Goal: Information Seeking & Learning: Learn about a topic

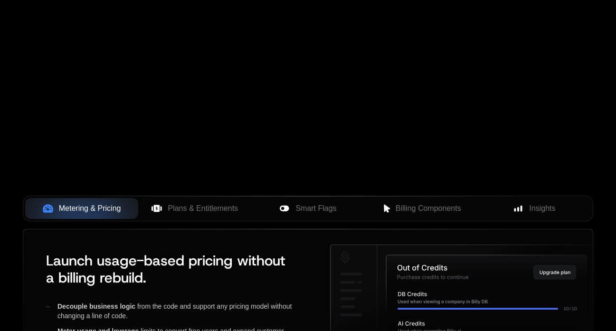
scroll to position [271, 0]
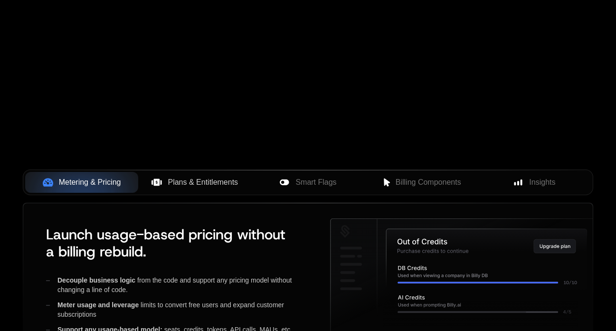
click at [207, 177] on span "Plans & Entitlements" at bounding box center [203, 182] width 70 height 11
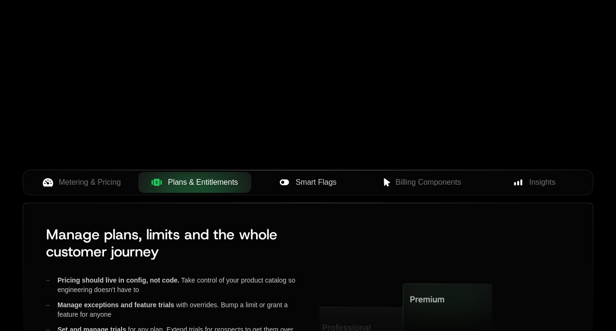
click at [317, 186] on span "Smart Flags" at bounding box center [315, 182] width 41 height 11
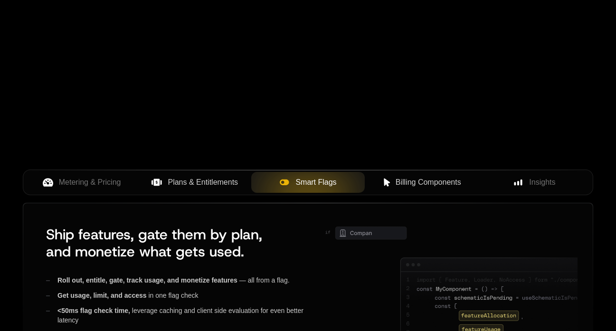
click at [403, 187] on span "Billing Components" at bounding box center [429, 182] width 66 height 11
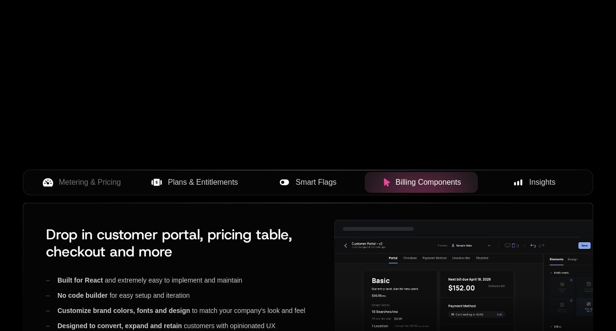
click at [528, 185] on div "Insights" at bounding box center [534, 182] width 98 height 11
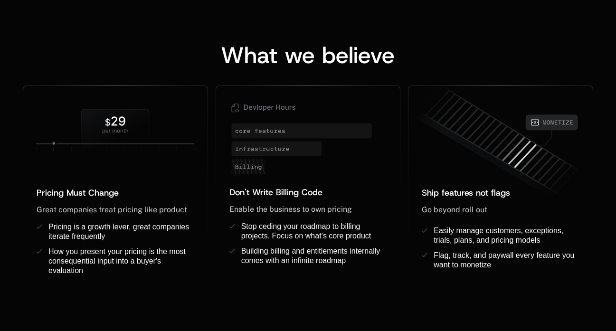
scroll to position [762, 0]
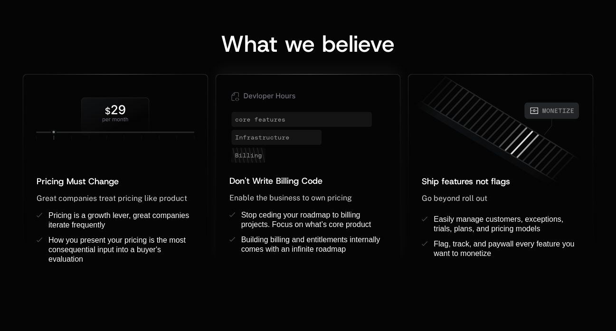
click at [261, 135] on icon at bounding box center [276, 137] width 90 height 15
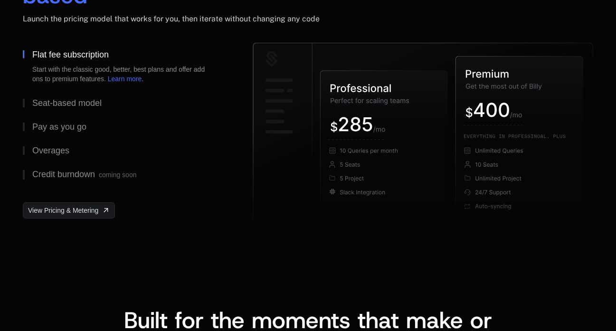
scroll to position [1539, 0]
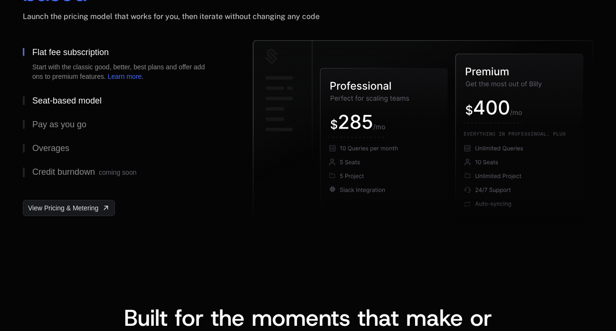
click at [112, 89] on button "Seat-based model" at bounding box center [122, 101] width 199 height 24
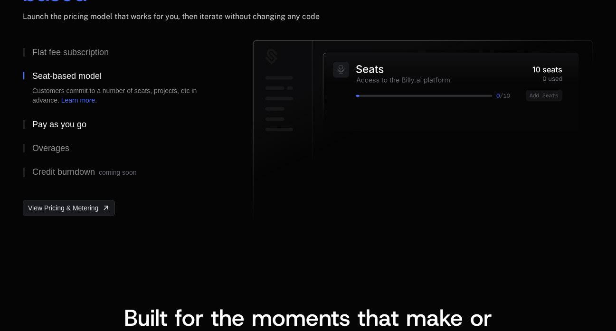
click at [87, 113] on button "Pay as you go" at bounding box center [122, 125] width 199 height 24
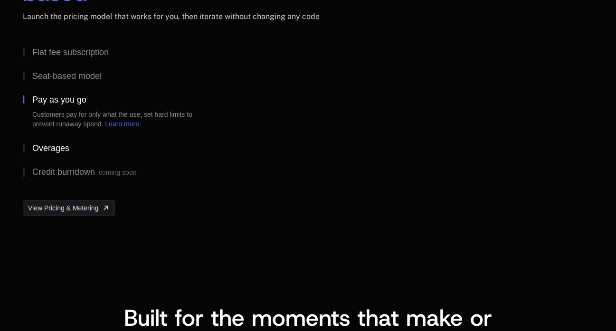
click at [81, 136] on button "Overages" at bounding box center [122, 148] width 199 height 24
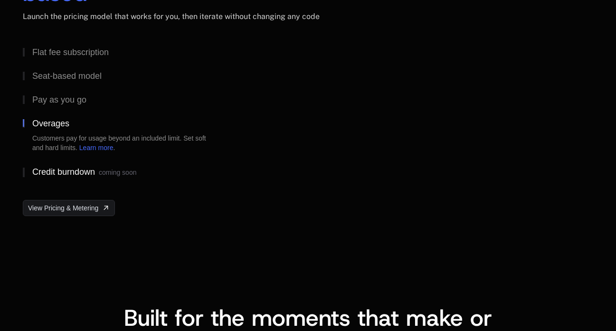
click at [103, 169] on span "coming soon" at bounding box center [118, 173] width 38 height 8
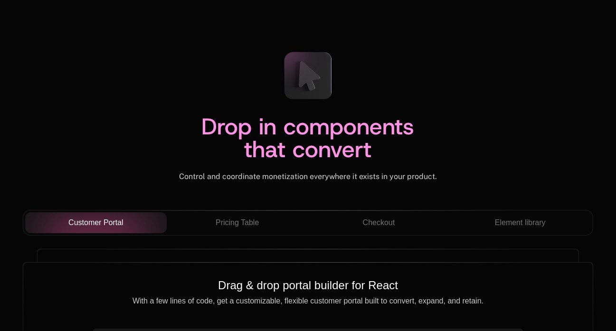
scroll to position [3329, 0]
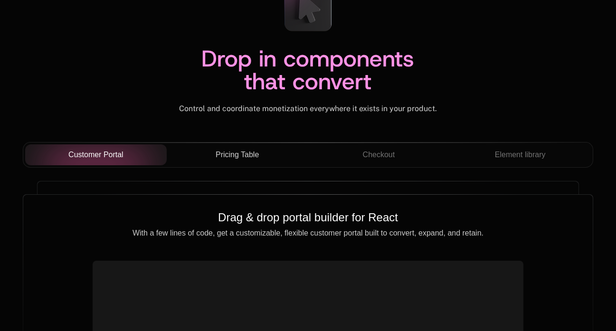
click at [241, 149] on span "Pricing Table" at bounding box center [237, 154] width 43 height 11
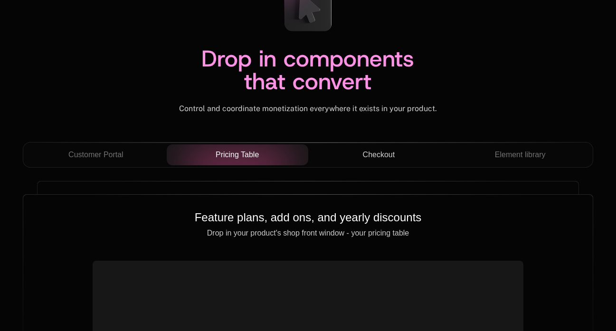
click at [371, 149] on span "Checkout" at bounding box center [379, 154] width 32 height 11
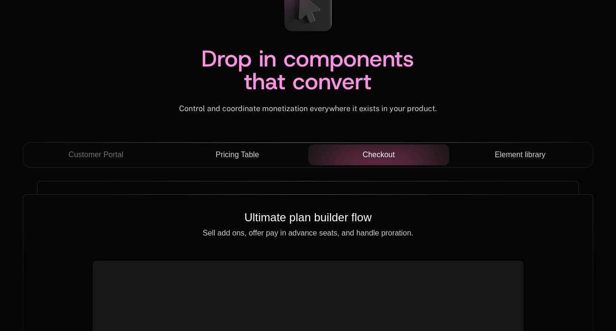
click at [490, 149] on div "Element library" at bounding box center [520, 154] width 126 height 11
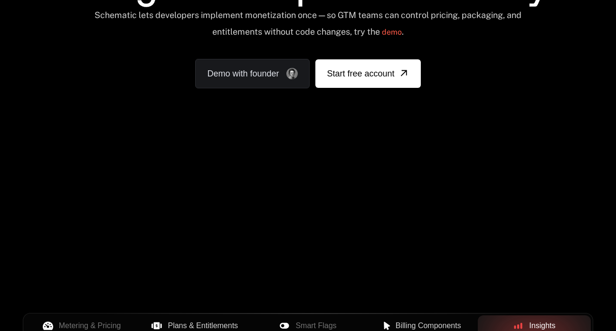
scroll to position [0, 0]
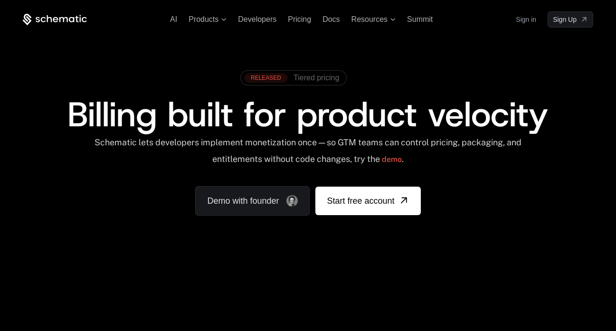
click at [318, 77] on span "Tiered pricing" at bounding box center [316, 78] width 46 height 9
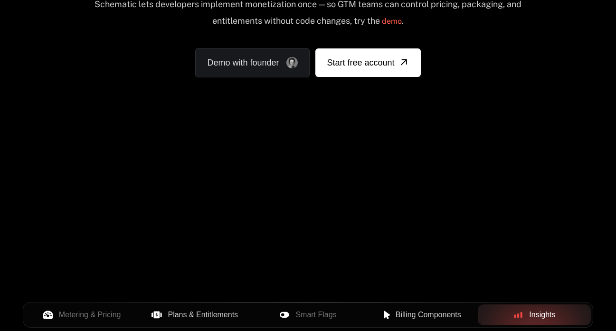
scroll to position [141, 0]
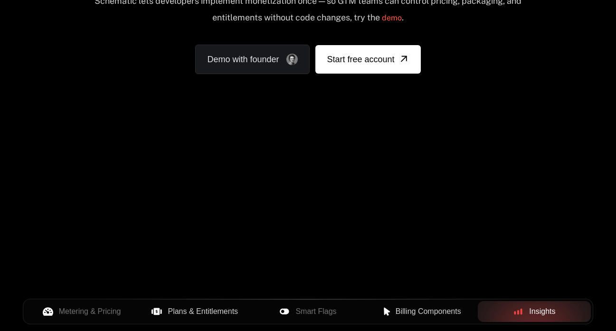
click at [431, 157] on div "Your browser does not support the video tag." at bounding box center [308, 139] width 616 height 400
click at [413, 129] on div "AI Products Developers Pricing Docs Resources Summit Sign in Sign Up RELEASED T…" at bounding box center [308, 1] width 616 height 284
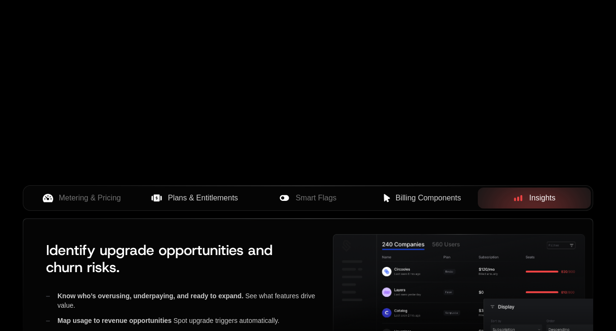
scroll to position [262, 0]
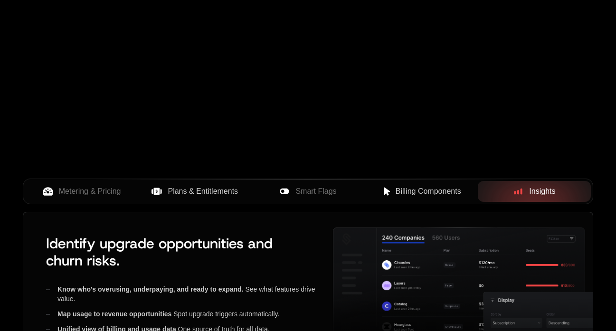
click at [402, 192] on span "Billing Components" at bounding box center [429, 191] width 66 height 11
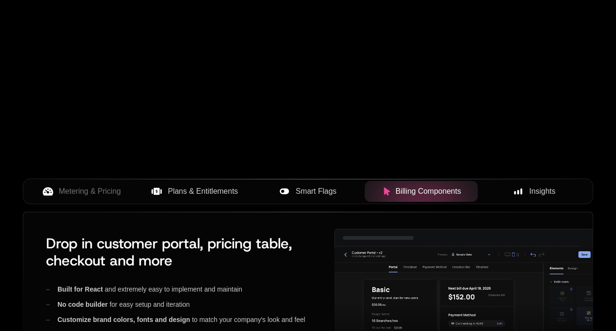
click at [317, 193] on span "Smart Flags" at bounding box center [315, 191] width 41 height 11
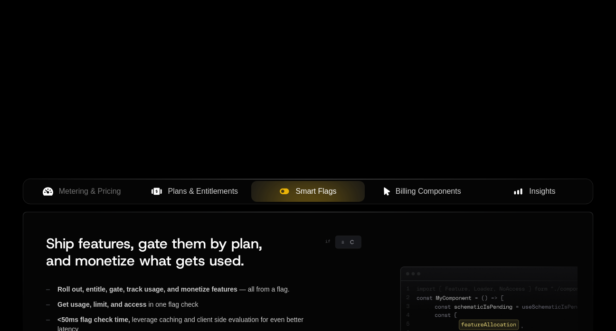
click at [231, 196] on span "Plans & Entitlements" at bounding box center [203, 191] width 70 height 11
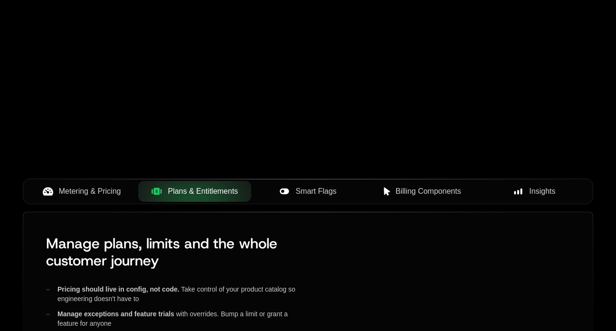
click at [118, 190] on span "Metering & Pricing" at bounding box center [90, 191] width 62 height 11
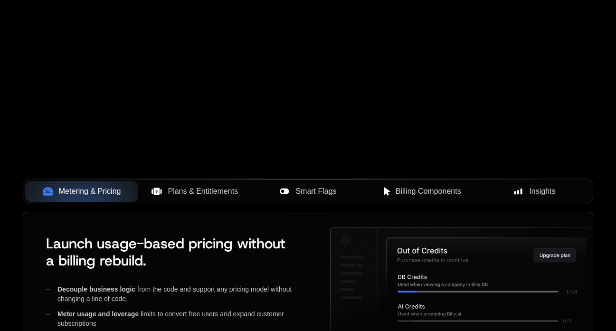
click at [527, 193] on div "Insights" at bounding box center [534, 191] width 98 height 11
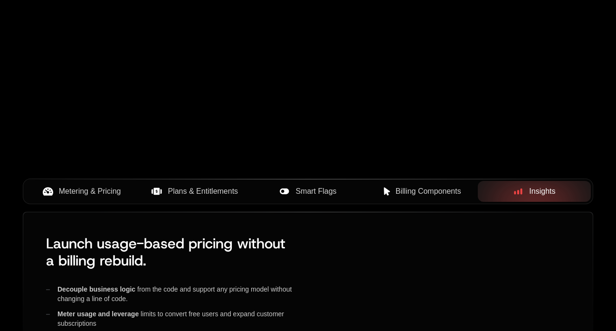
click at [441, 194] on span "Billing Components" at bounding box center [429, 191] width 66 height 11
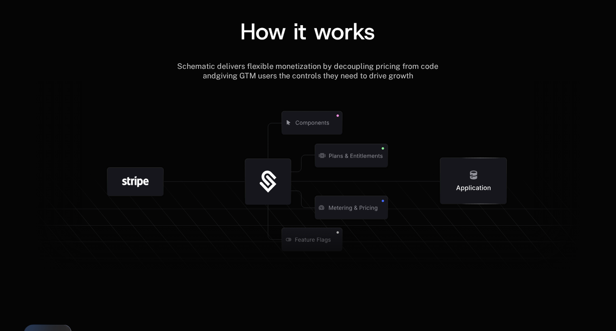
scroll to position [0, 0]
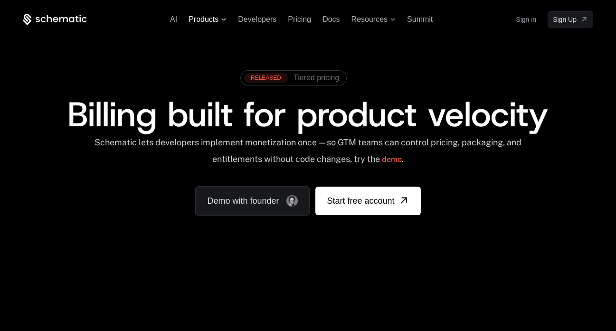
click at [225, 22] on span "Products" at bounding box center [208, 19] width 38 height 9
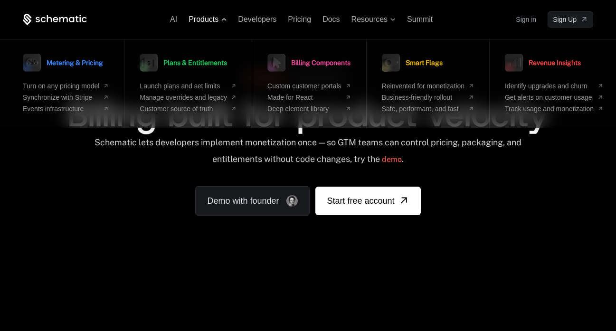
click at [225, 22] on span "Products" at bounding box center [208, 19] width 38 height 9
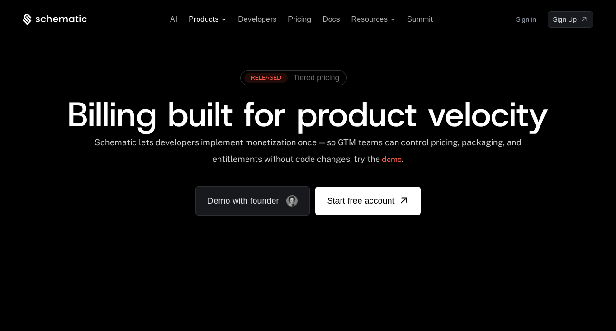
click at [225, 22] on span "Products" at bounding box center [208, 19] width 38 height 9
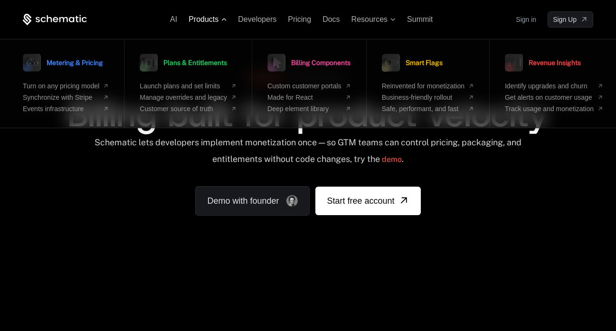
click at [224, 22] on span "Products" at bounding box center [208, 19] width 38 height 9
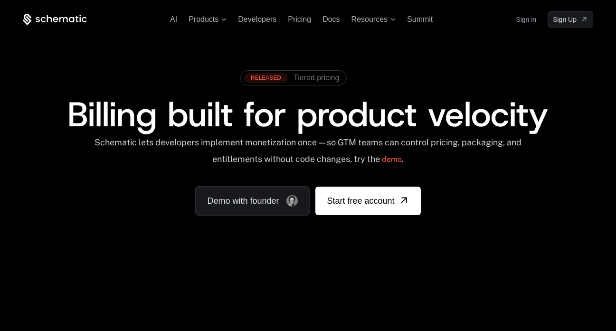
scroll to position [326, 0]
